Goal: Information Seeking & Learning: Learn about a topic

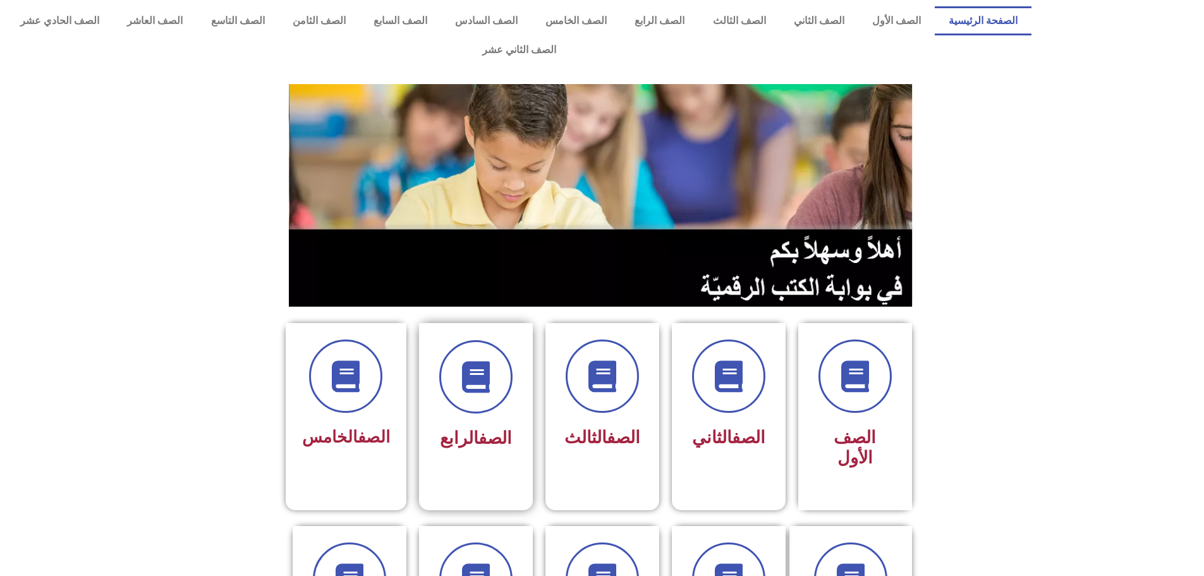
scroll to position [126, 0]
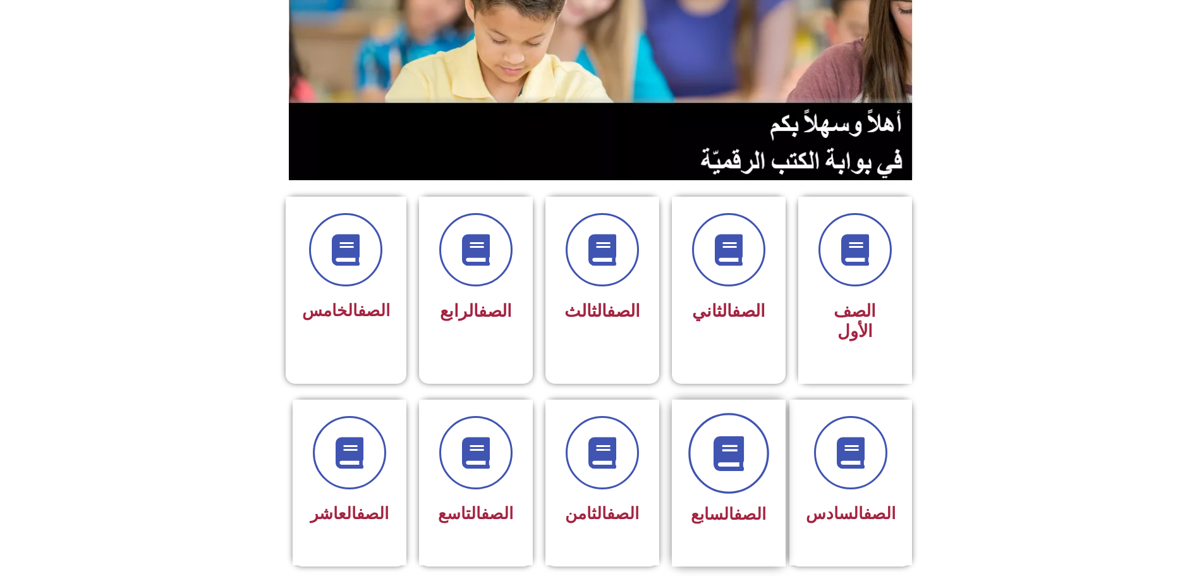
click at [740, 436] on icon at bounding box center [728, 453] width 35 height 35
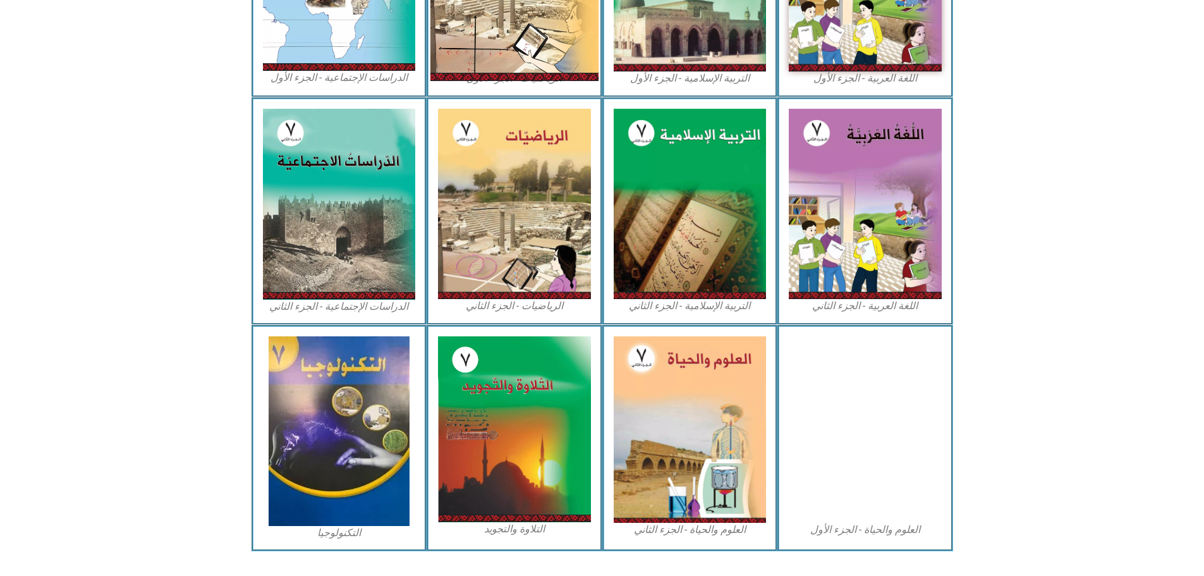
scroll to position [18, 0]
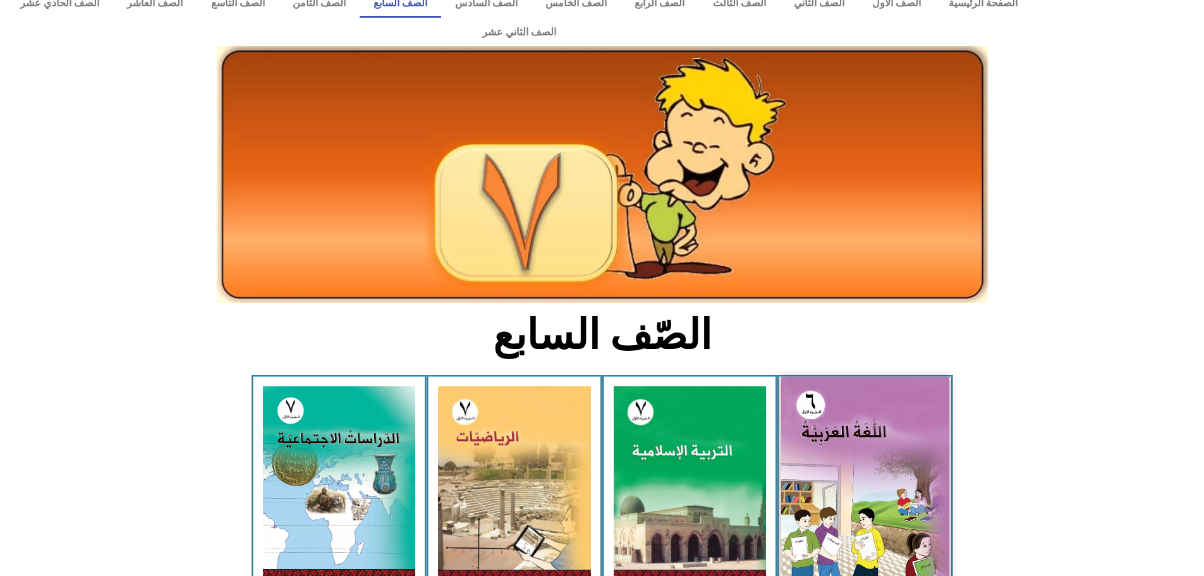
click at [814, 383] on img at bounding box center [865, 482] width 168 height 210
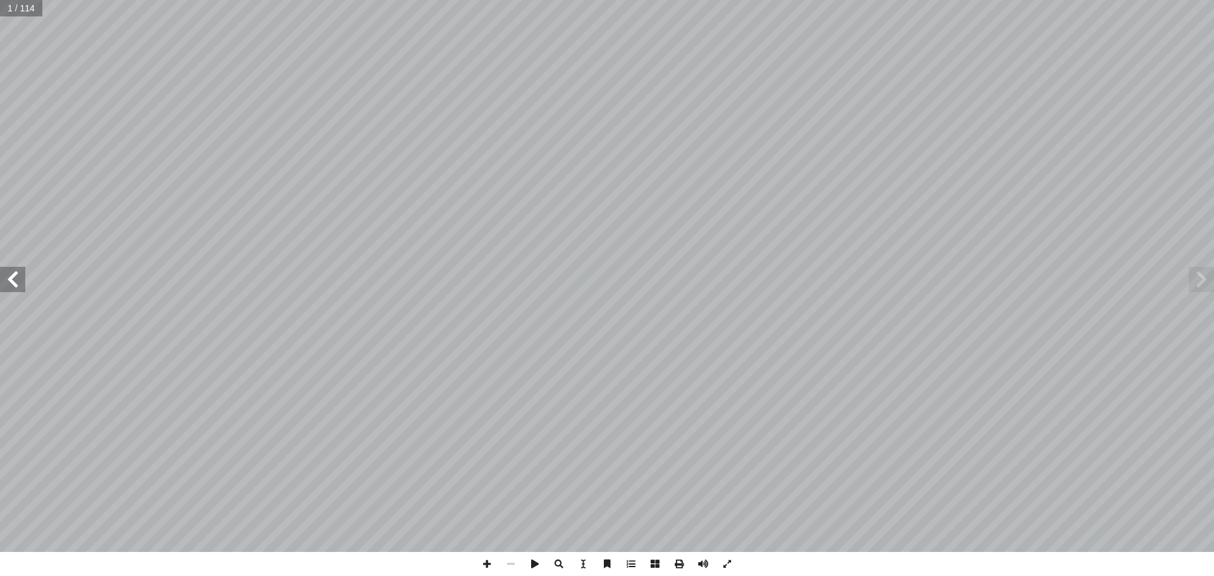
click at [12, 277] on span at bounding box center [12, 279] width 25 height 25
click at [15, 276] on span at bounding box center [12, 279] width 25 height 25
click at [20, 267] on span at bounding box center [12, 279] width 25 height 25
click at [22, 286] on span at bounding box center [12, 279] width 25 height 25
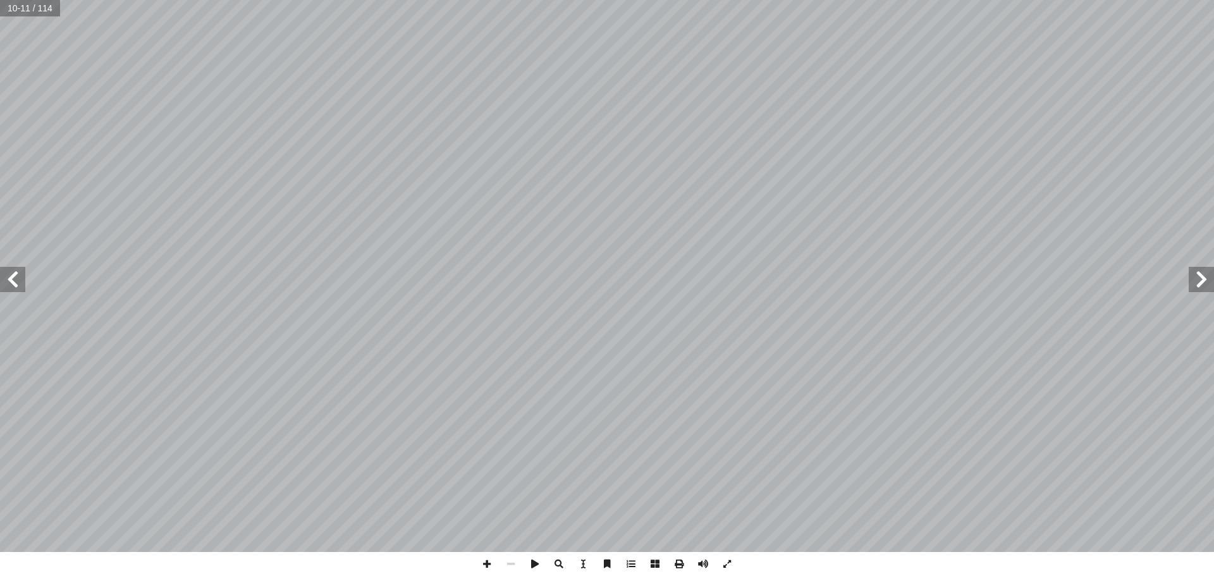
click at [1207, 288] on span at bounding box center [1201, 279] width 25 height 25
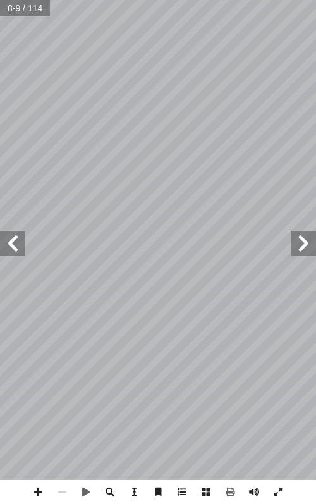
click at [306, 243] on span at bounding box center [303, 243] width 25 height 25
click at [16, 245] on span at bounding box center [12, 243] width 25 height 25
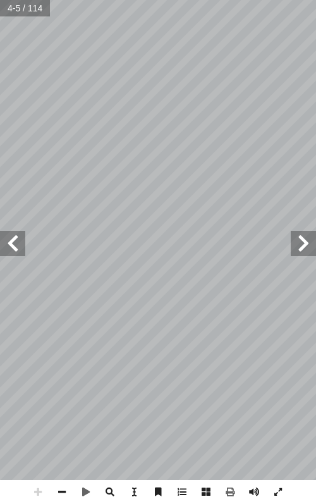
click at [16, 245] on span at bounding box center [12, 243] width 25 height 25
click at [63, 491] on span at bounding box center [62, 492] width 24 height 24
click at [4, 239] on span at bounding box center [12, 243] width 25 height 25
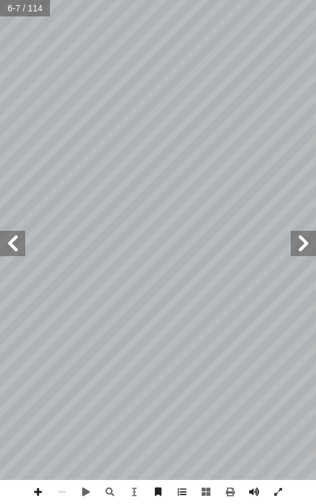
click at [4, 239] on span at bounding box center [12, 243] width 25 height 25
click at [5, 239] on span at bounding box center [12, 243] width 25 height 25
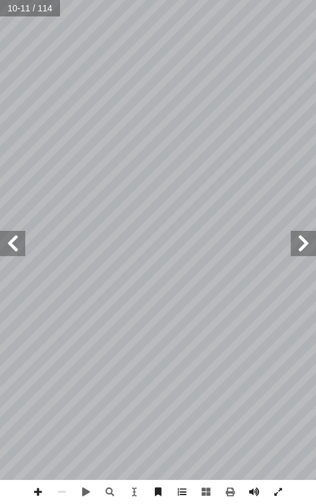
click at [5, 239] on span at bounding box center [12, 243] width 25 height 25
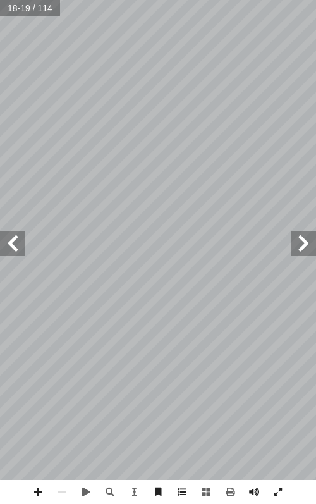
click at [8, 240] on span at bounding box center [12, 243] width 25 height 25
click at [316, 85] on html "الصفحة الرئيسية الصف الأول الصف الثاني الصف الثالث الصف الرابع الصف الخامس الصف…" at bounding box center [158, 42] width 316 height 85
click at [8, 248] on span at bounding box center [12, 243] width 25 height 25
click at [23, 254] on span at bounding box center [12, 243] width 25 height 25
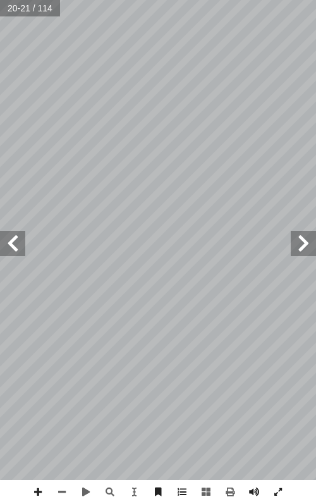
click at [11, 251] on span at bounding box center [12, 243] width 25 height 25
click at [20, 250] on span at bounding box center [12, 243] width 25 height 25
click at [8, 240] on span at bounding box center [12, 243] width 25 height 25
click at [21, 237] on span at bounding box center [12, 243] width 25 height 25
click at [21, 236] on span at bounding box center [12, 243] width 25 height 25
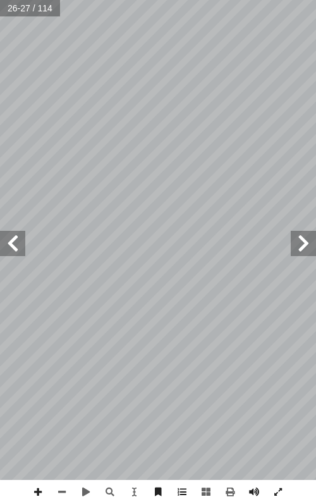
click at [302, 243] on span at bounding box center [303, 243] width 25 height 25
click at [6, 255] on span at bounding box center [12, 243] width 25 height 25
click at [18, 247] on span at bounding box center [12, 243] width 25 height 25
click at [15, 248] on span at bounding box center [12, 243] width 25 height 25
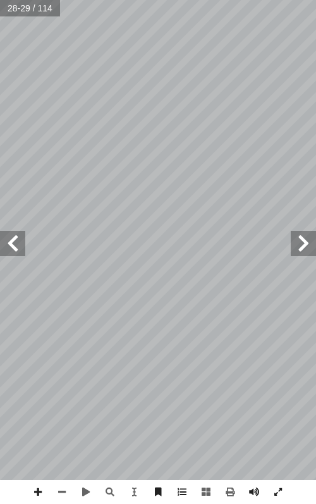
click at [20, 245] on span at bounding box center [12, 243] width 25 height 25
click at [19, 239] on span at bounding box center [12, 243] width 25 height 25
click at [297, 254] on span at bounding box center [303, 243] width 25 height 25
click at [9, 240] on span at bounding box center [12, 243] width 25 height 25
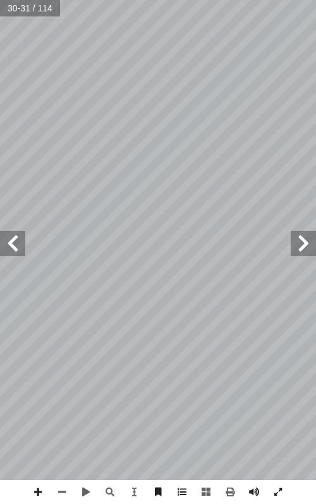
click at [9, 240] on span at bounding box center [12, 243] width 25 height 25
click at [9, 239] on span at bounding box center [12, 243] width 25 height 25
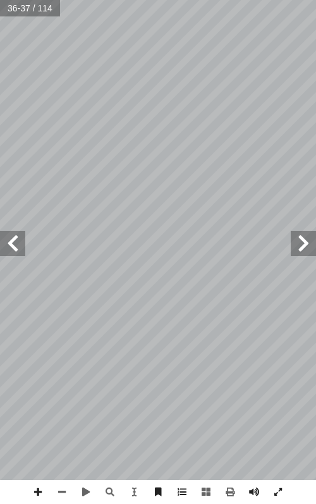
click at [9, 239] on span at bounding box center [12, 243] width 25 height 25
click at [303, 246] on span at bounding box center [303, 243] width 25 height 25
click at [297, 243] on span at bounding box center [303, 243] width 25 height 25
click at [9, 244] on span at bounding box center [12, 243] width 25 height 25
click at [21, 245] on span at bounding box center [12, 243] width 25 height 25
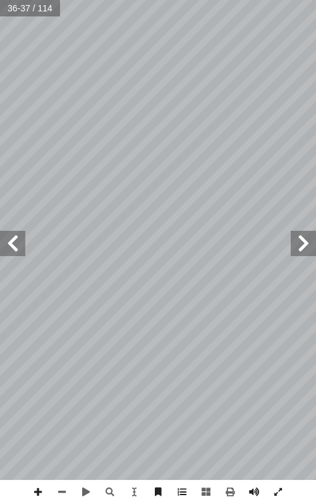
click at [21, 245] on span at bounding box center [12, 243] width 25 height 25
click at [13, 248] on span at bounding box center [12, 243] width 25 height 25
click at [11, 244] on span at bounding box center [12, 243] width 25 height 25
click at [20, 251] on span at bounding box center [12, 243] width 25 height 25
click at [298, 242] on span at bounding box center [303, 243] width 25 height 25
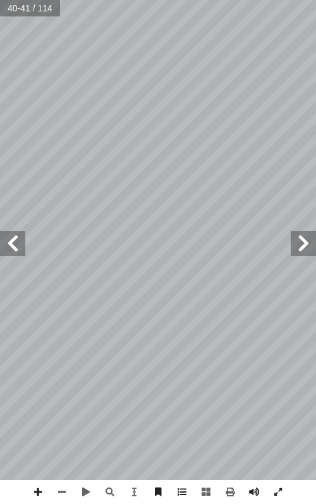
click at [21, 238] on span at bounding box center [12, 243] width 25 height 25
click at [23, 240] on span at bounding box center [12, 243] width 25 height 25
click at [16, 237] on span at bounding box center [12, 243] width 25 height 25
click at [16, 235] on span at bounding box center [12, 243] width 25 height 25
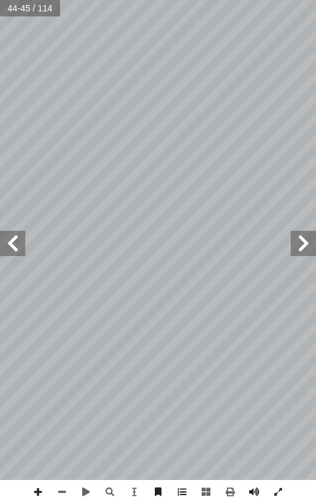
click at [12, 242] on span at bounding box center [12, 243] width 25 height 25
click at [11, 240] on span at bounding box center [12, 243] width 25 height 25
click at [19, 240] on span at bounding box center [12, 243] width 25 height 25
click at [14, 250] on span at bounding box center [12, 243] width 25 height 25
click at [15, 238] on span at bounding box center [12, 243] width 25 height 25
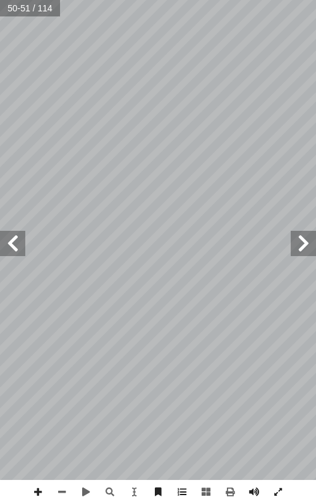
click at [297, 233] on span at bounding box center [303, 243] width 25 height 25
click at [17, 247] on span at bounding box center [12, 243] width 25 height 25
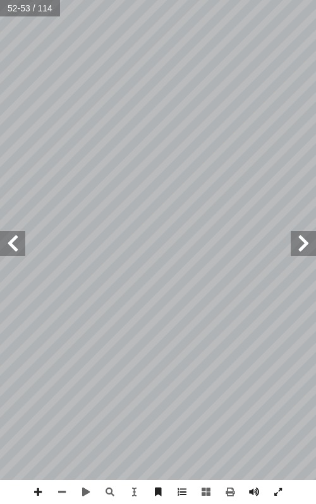
click at [16, 244] on span at bounding box center [12, 243] width 25 height 25
click at [16, 243] on span at bounding box center [12, 243] width 25 height 25
click at [21, 243] on span at bounding box center [12, 243] width 25 height 25
click at [11, 242] on span at bounding box center [12, 243] width 25 height 25
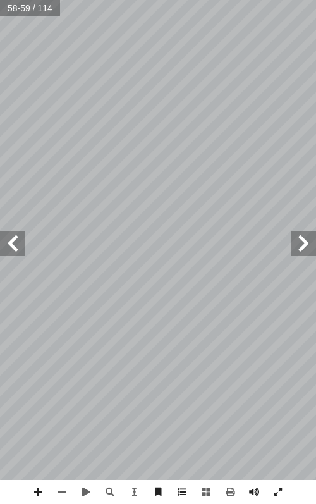
click at [14, 238] on span at bounding box center [12, 243] width 25 height 25
click at [20, 254] on span at bounding box center [12, 243] width 25 height 25
click at [21, 242] on span at bounding box center [12, 243] width 25 height 25
click at [9, 243] on span at bounding box center [12, 243] width 25 height 25
click at [11, 236] on span at bounding box center [12, 243] width 25 height 25
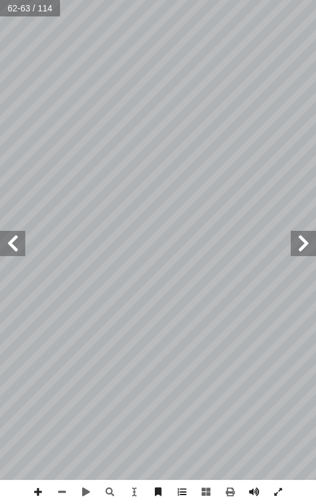
click at [16, 237] on span at bounding box center [12, 243] width 25 height 25
click at [20, 256] on div "59 ُ ة َّ ي ِ و َ غ ُّ الل ُ د ِ واع َ الق : ٌ طوط ُ خ � ه َ ت ْ ح َ تي ت َّ ال…" at bounding box center [158, 240] width 316 height 480
click at [18, 242] on span at bounding box center [12, 243] width 25 height 25
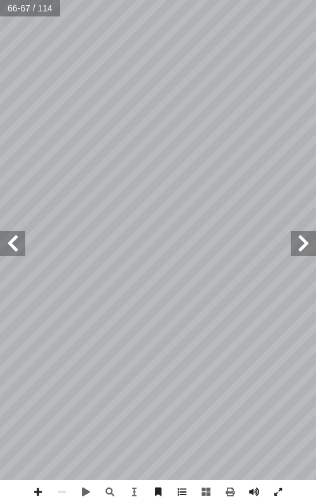
click at [11, 249] on span at bounding box center [12, 243] width 25 height 25
click at [13, 242] on span at bounding box center [12, 243] width 25 height 25
click at [305, 254] on span at bounding box center [303, 243] width 25 height 25
click at [4, 245] on span at bounding box center [12, 243] width 25 height 25
click at [14, 242] on span at bounding box center [12, 243] width 25 height 25
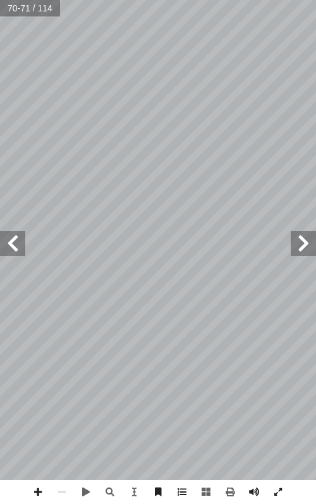
click at [13, 244] on span at bounding box center [12, 243] width 25 height 25
click at [13, 243] on span at bounding box center [12, 243] width 25 height 25
click at [302, 248] on span at bounding box center [303, 243] width 25 height 25
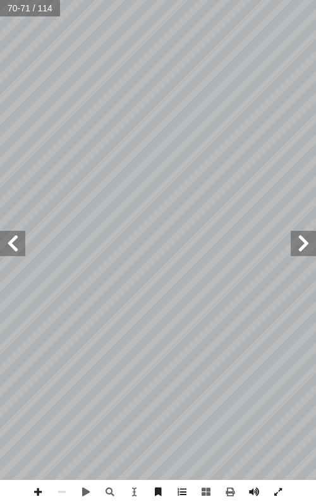
click at [6, 247] on span at bounding box center [12, 243] width 25 height 25
click at [13, 249] on span at bounding box center [12, 243] width 25 height 25
click at [20, 252] on span at bounding box center [12, 243] width 25 height 25
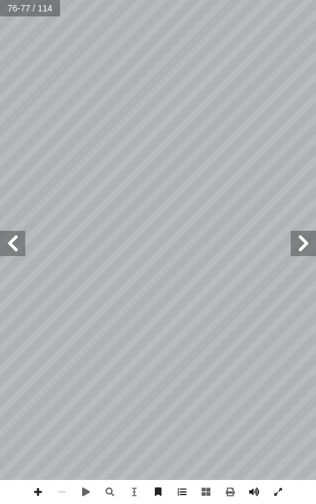
click at [16, 246] on span at bounding box center [12, 243] width 25 height 25
click at [13, 242] on span at bounding box center [12, 243] width 25 height 25
click at [12, 242] on span at bounding box center [12, 243] width 25 height 25
click at [18, 242] on span at bounding box center [12, 243] width 25 height 25
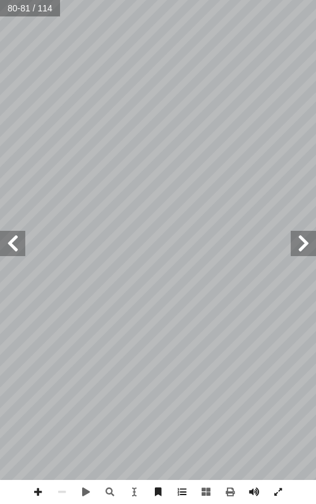
click at [21, 246] on span at bounding box center [12, 243] width 25 height 25
click at [22, 242] on span at bounding box center [12, 243] width 25 height 25
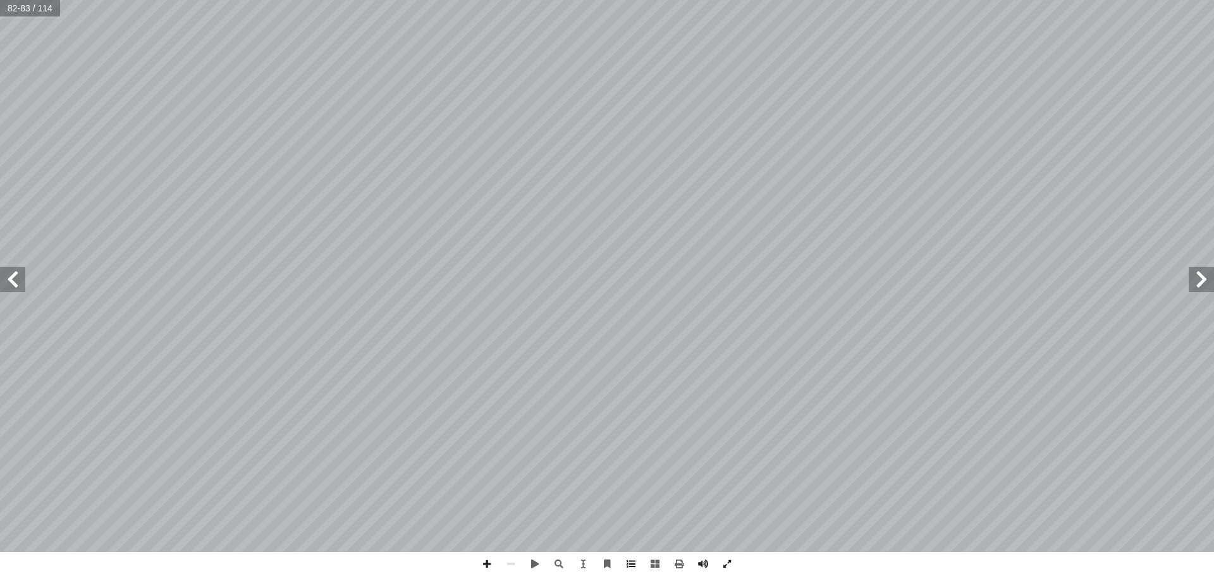
click at [316, 503] on span at bounding box center [631, 564] width 24 height 24
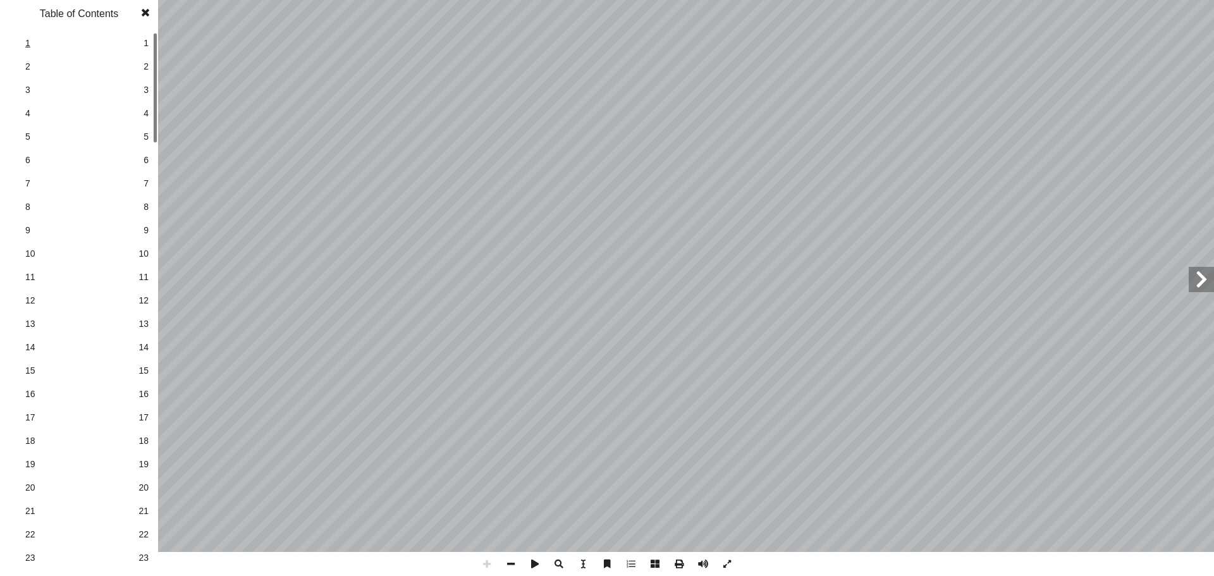
click at [84, 37] on span "1" at bounding box center [78, 43] width 107 height 13
click at [141, 80] on link "3 3" at bounding box center [77, 89] width 142 height 23
click at [148, 8] on span at bounding box center [145, 12] width 23 height 25
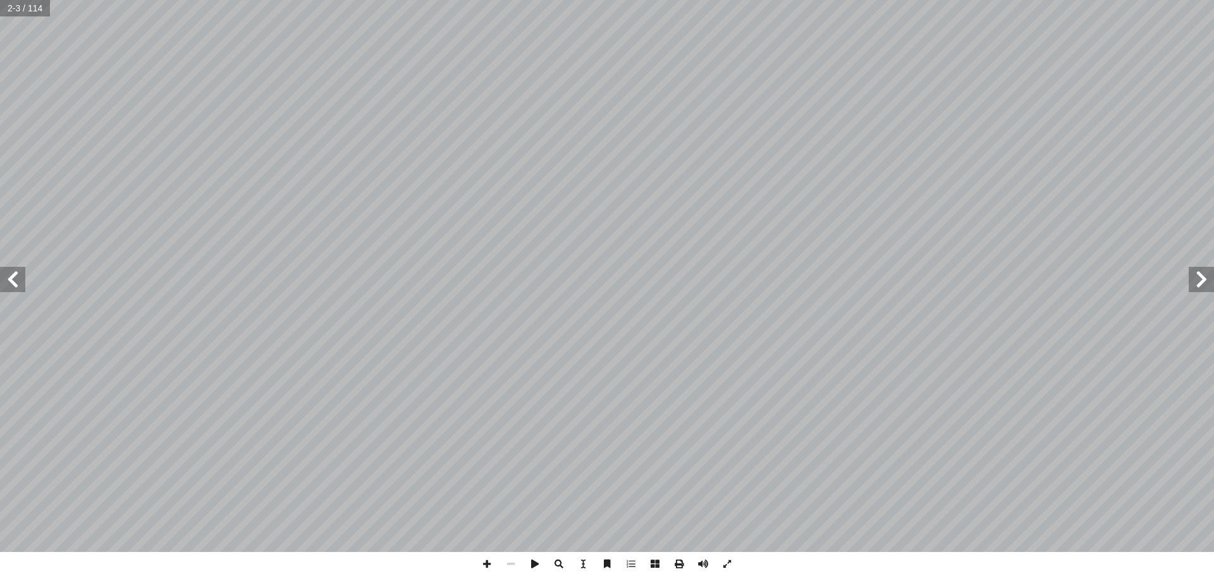
click at [10, 275] on div "قررت وزارة التربية والتعليم في دولة فلسطين ٢٠١٨ م ٢٠١٧/ م الدراسي � من الع ً بد…" at bounding box center [607, 276] width 1214 height 552
click at [10, 275] on span at bounding box center [12, 279] width 25 height 25
click at [316, 503] on span at bounding box center [631, 564] width 24 height 24
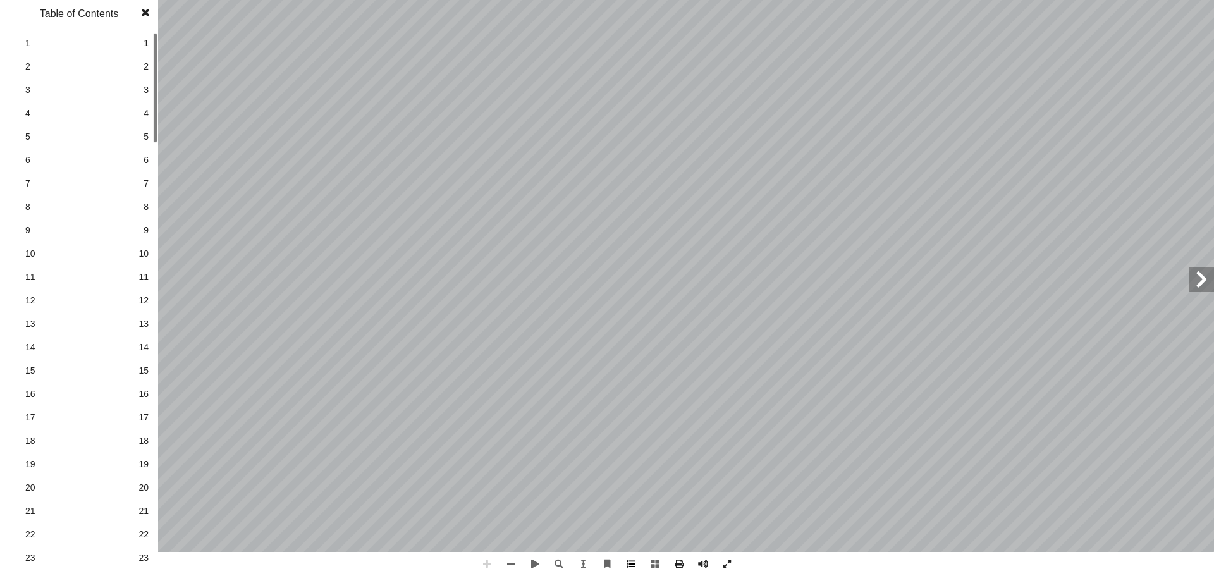
click at [316, 503] on span at bounding box center [631, 564] width 24 height 24
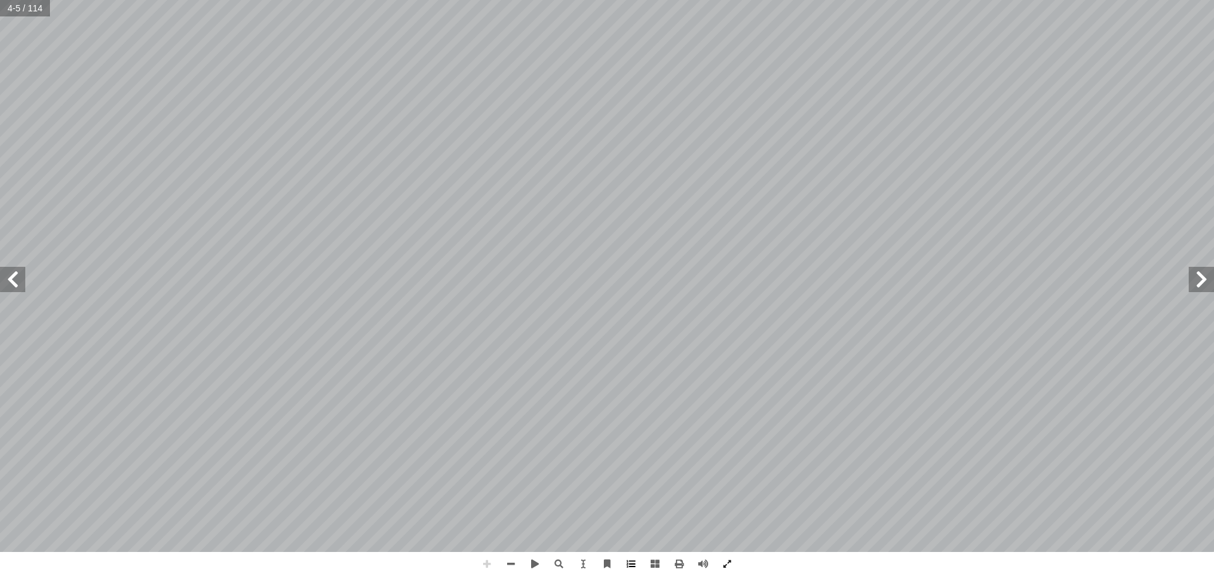
click at [316, 503] on span at bounding box center [631, 564] width 24 height 24
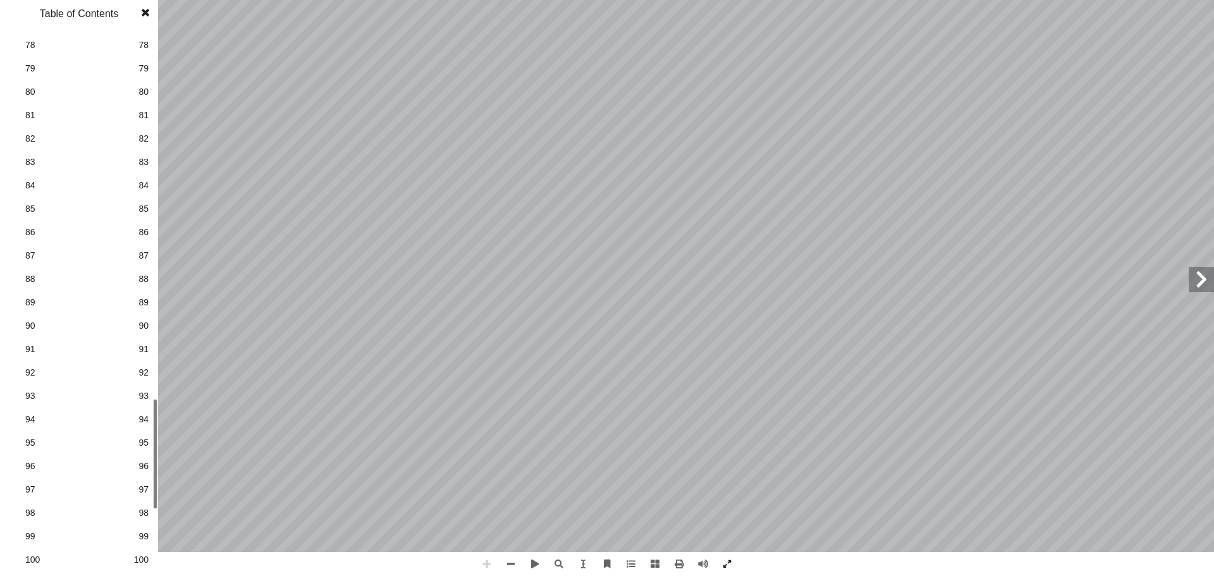
click at [125, 492] on div "1 1 2 2 3 3 4 4 5 5 6 6 7 7 8 8 9 9 10 10 11 11 12 12 13 13 14 14 15 15 16 16 1…" at bounding box center [79, 304] width 158 height 544
click at [40, 438] on span "95" at bounding box center [78, 442] width 107 height 13
click at [143, 11] on span at bounding box center [145, 12] width 23 height 25
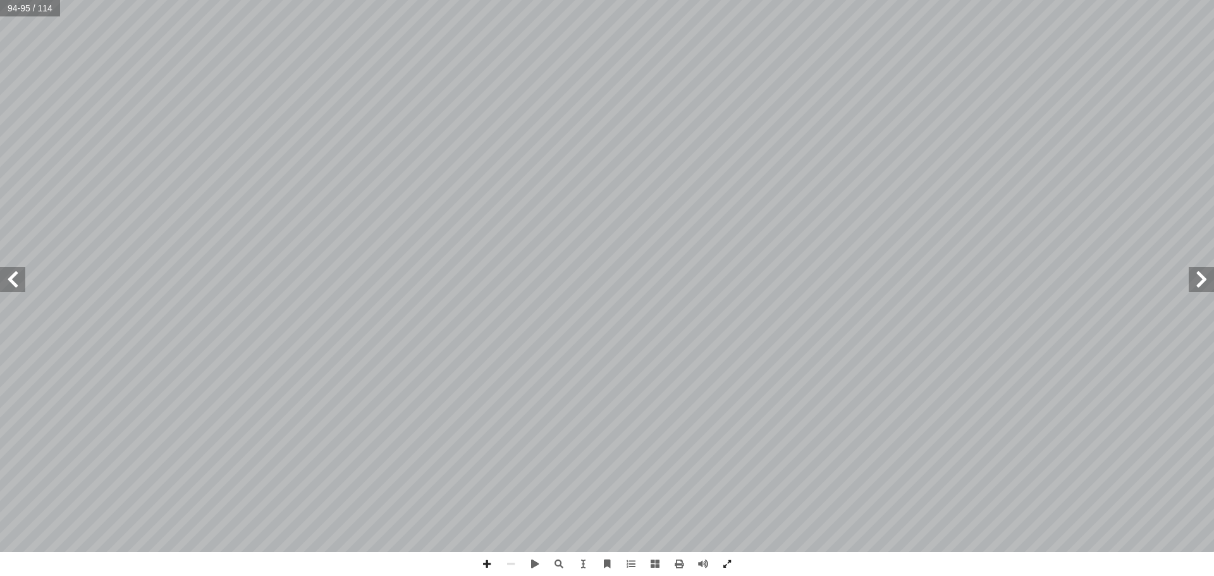
click at [1, 286] on span at bounding box center [12, 279] width 25 height 25
click at [13, 284] on span at bounding box center [12, 279] width 25 height 25
click at [0, 278] on span at bounding box center [12, 279] width 25 height 25
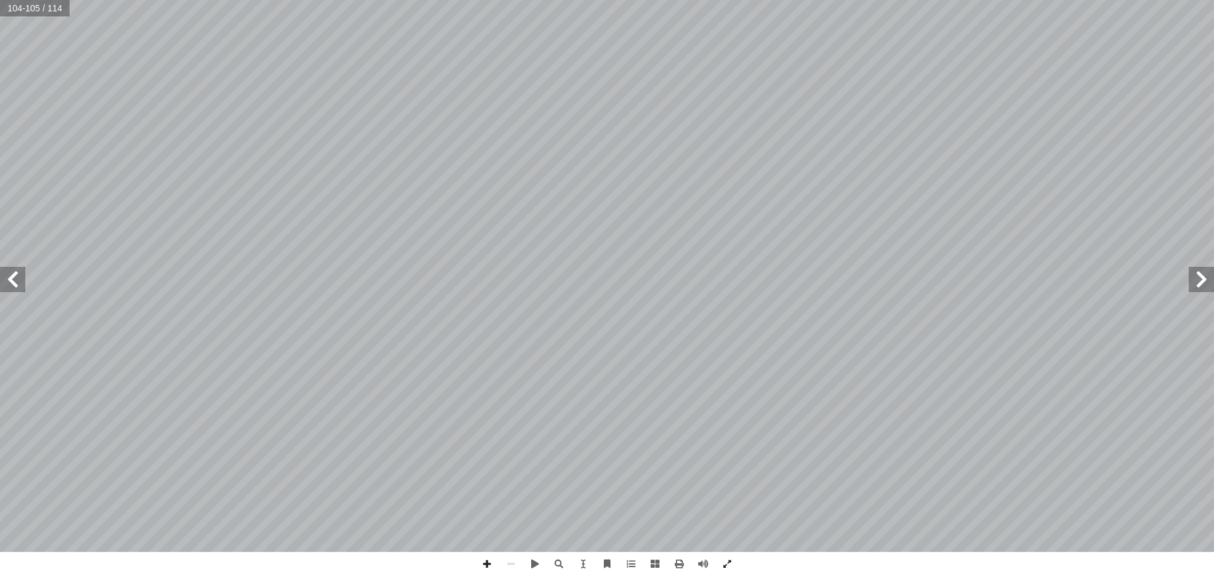
click at [316, 283] on div "؟ ِ باء آ ال� َ و ِ هات َّ م أ ال� َ ن ِ م ٍ ثير َ ك ِ ل ُ فاز ْ ل ِّ الت ُ ل ِ…" at bounding box center [607, 276] width 1214 height 552
click at [316, 290] on span at bounding box center [1201, 279] width 25 height 25
click at [316, 284] on span at bounding box center [1201, 279] width 25 height 25
click at [13, 277] on span at bounding box center [12, 279] width 25 height 25
click at [8, 282] on span at bounding box center [12, 279] width 25 height 25
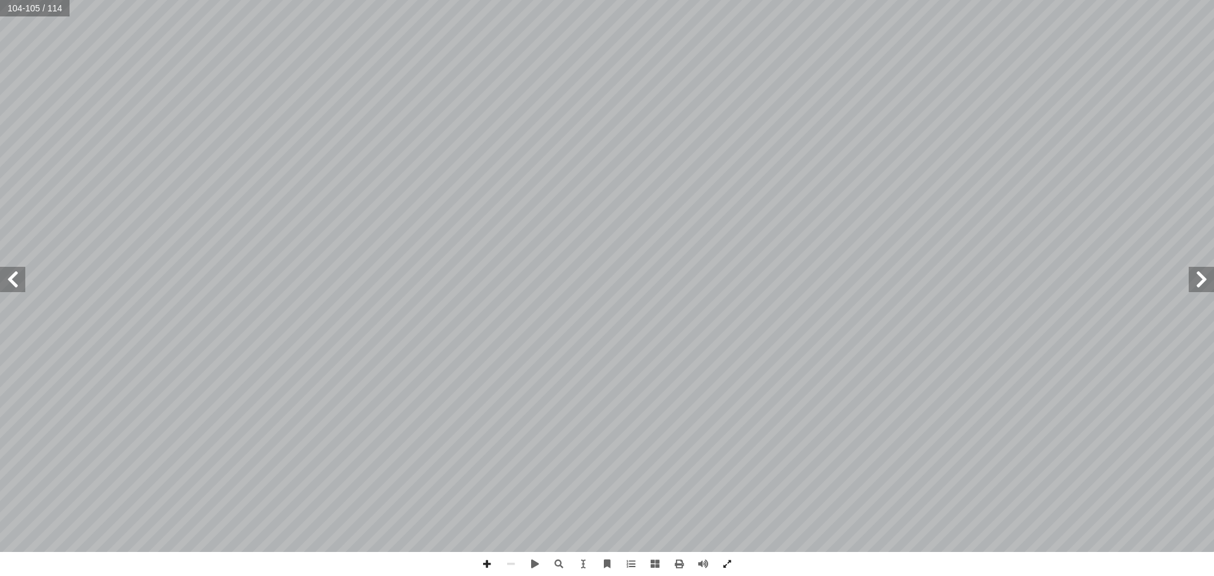
click at [8, 282] on span at bounding box center [12, 279] width 25 height 25
click at [316, 503] on span at bounding box center [631, 564] width 24 height 24
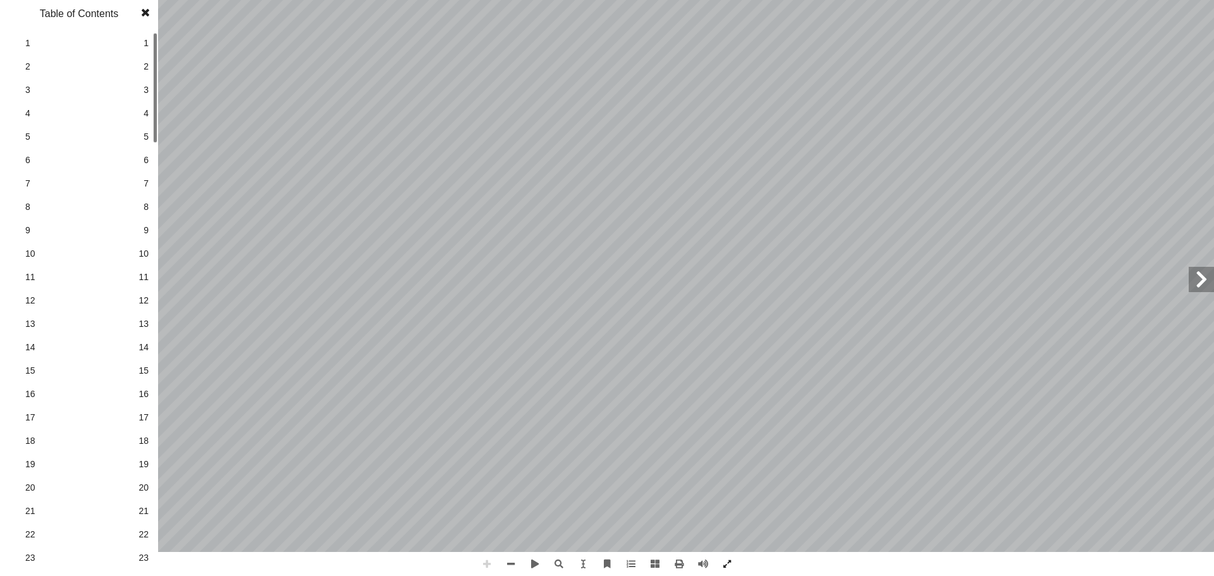
click at [112, 98] on link "3 3" at bounding box center [77, 89] width 142 height 23
click at [142, 9] on span at bounding box center [145, 12] width 23 height 25
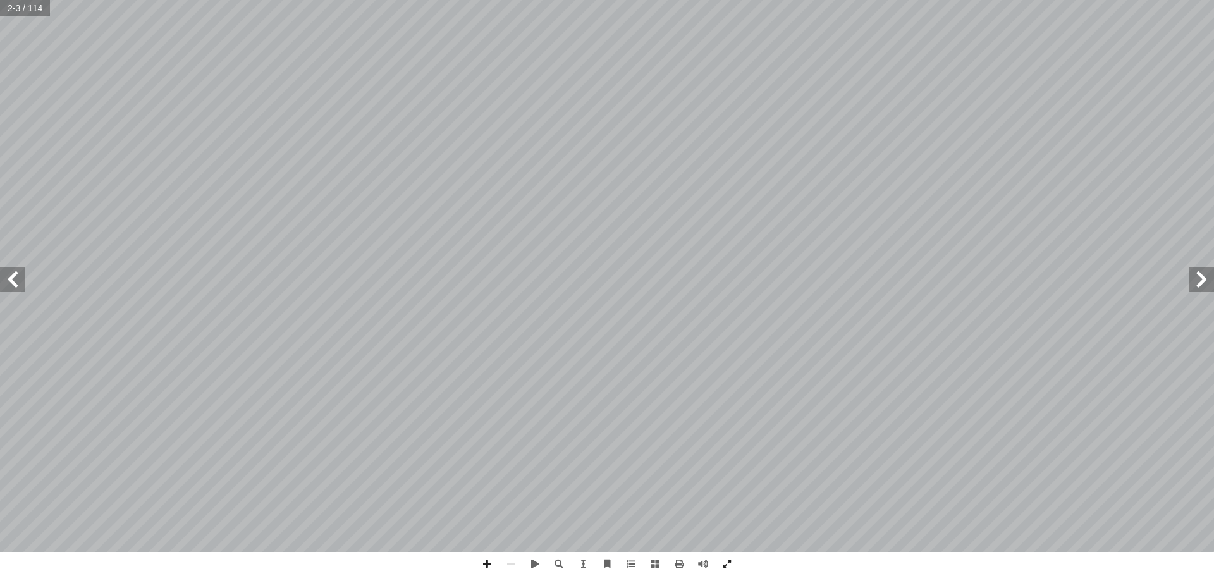
click at [3, 277] on span at bounding box center [12, 279] width 25 height 25
